Goal: Transaction & Acquisition: Download file/media

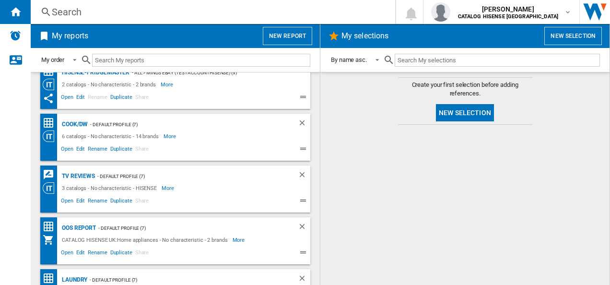
scroll to position [106, 0]
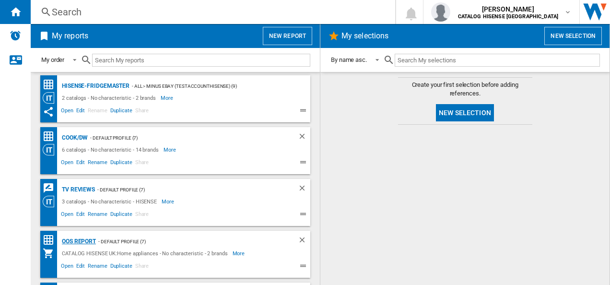
click at [80, 239] on div "OOS REPORT" at bounding box center [78, 242] width 36 height 12
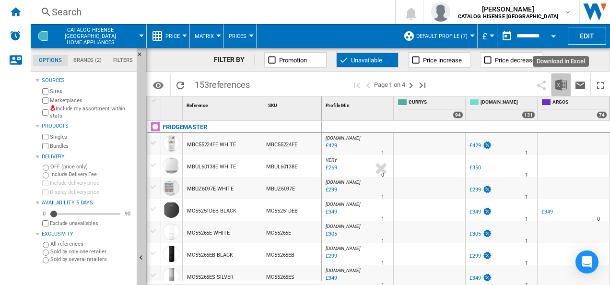
click at [560, 86] on img "Download in Excel" at bounding box center [562, 85] width 12 height 12
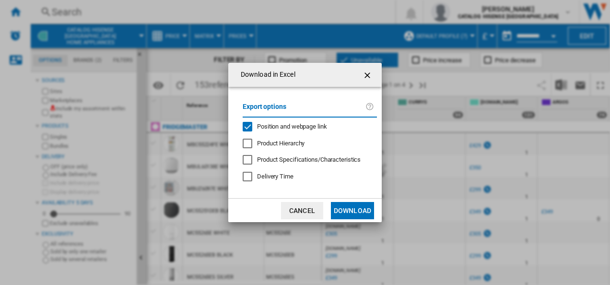
click at [355, 212] on button "Download" at bounding box center [352, 210] width 43 height 17
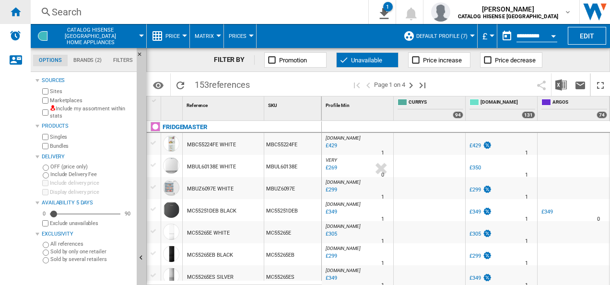
click at [19, 12] on ng-md-icon "Home" at bounding box center [16, 12] width 12 height 12
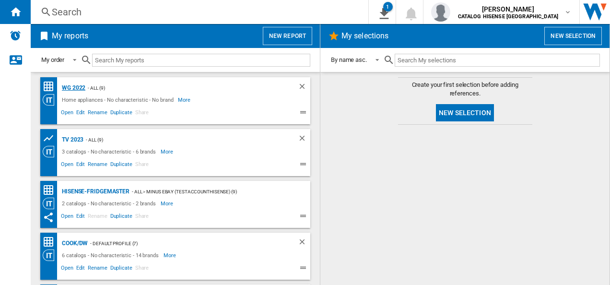
click at [72, 89] on div "WG 2022" at bounding box center [73, 88] width 26 height 12
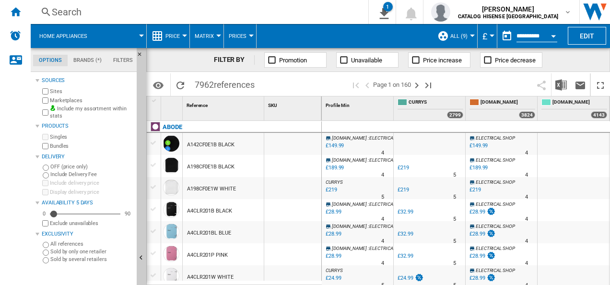
click at [182, 32] on button "Price" at bounding box center [175, 36] width 19 height 24
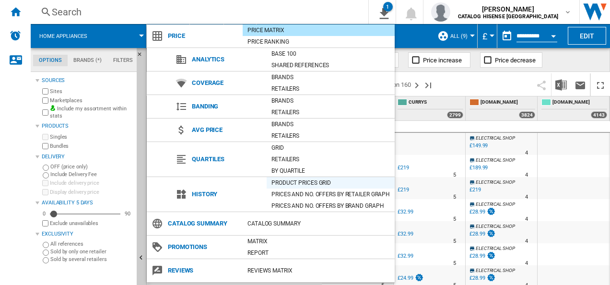
click at [306, 180] on div "Product prices grid" at bounding box center [331, 183] width 128 height 10
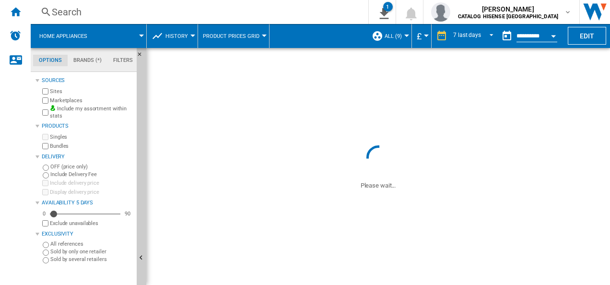
click at [558, 171] on span at bounding box center [519, 166] width 184 height 47
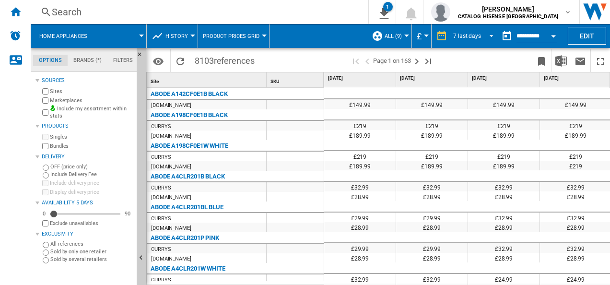
click at [472, 39] on md-select-value "7 last days" at bounding box center [475, 36] width 45 height 14
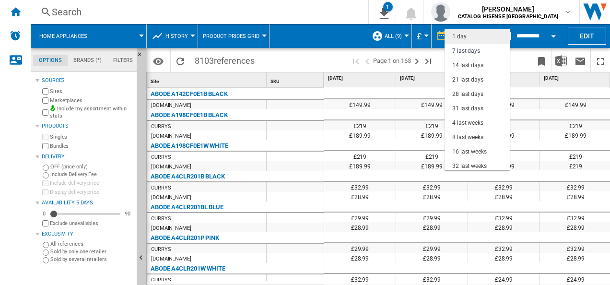
click at [477, 40] on md-option "1 day" at bounding box center [477, 36] width 65 height 14
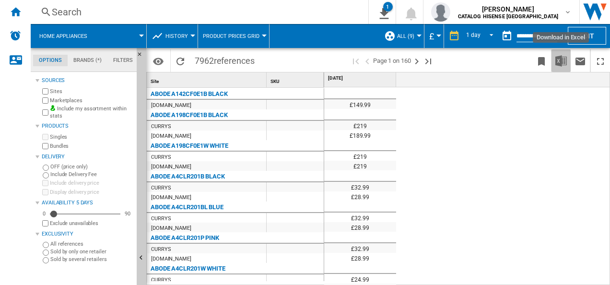
click at [560, 62] on img "Download in Excel" at bounding box center [562, 61] width 12 height 12
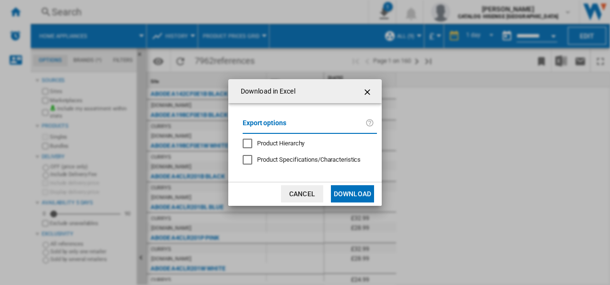
click at [356, 195] on button "Download" at bounding box center [352, 193] width 43 height 17
